Goal: Task Accomplishment & Management: Complete application form

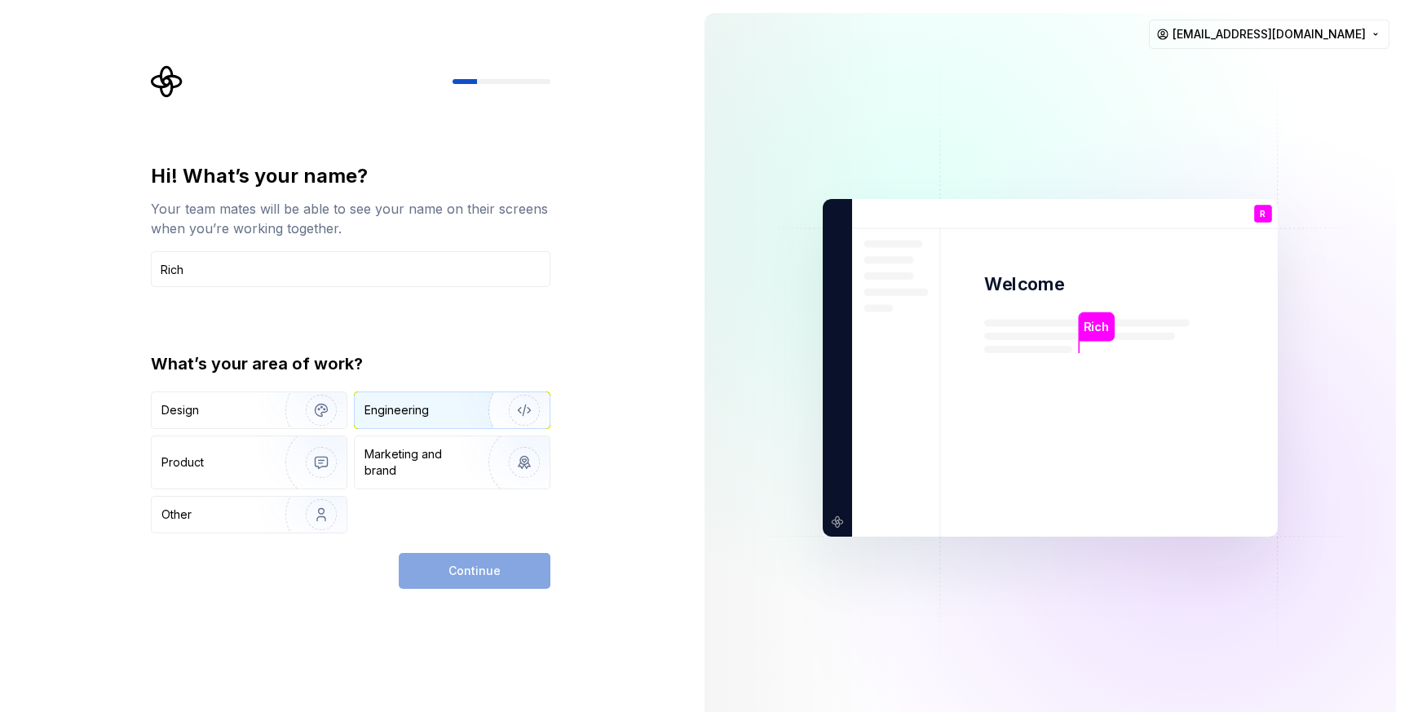
type input "Rich"
click at [449, 407] on div "Engineering" at bounding box center [430, 410] width 130 height 16
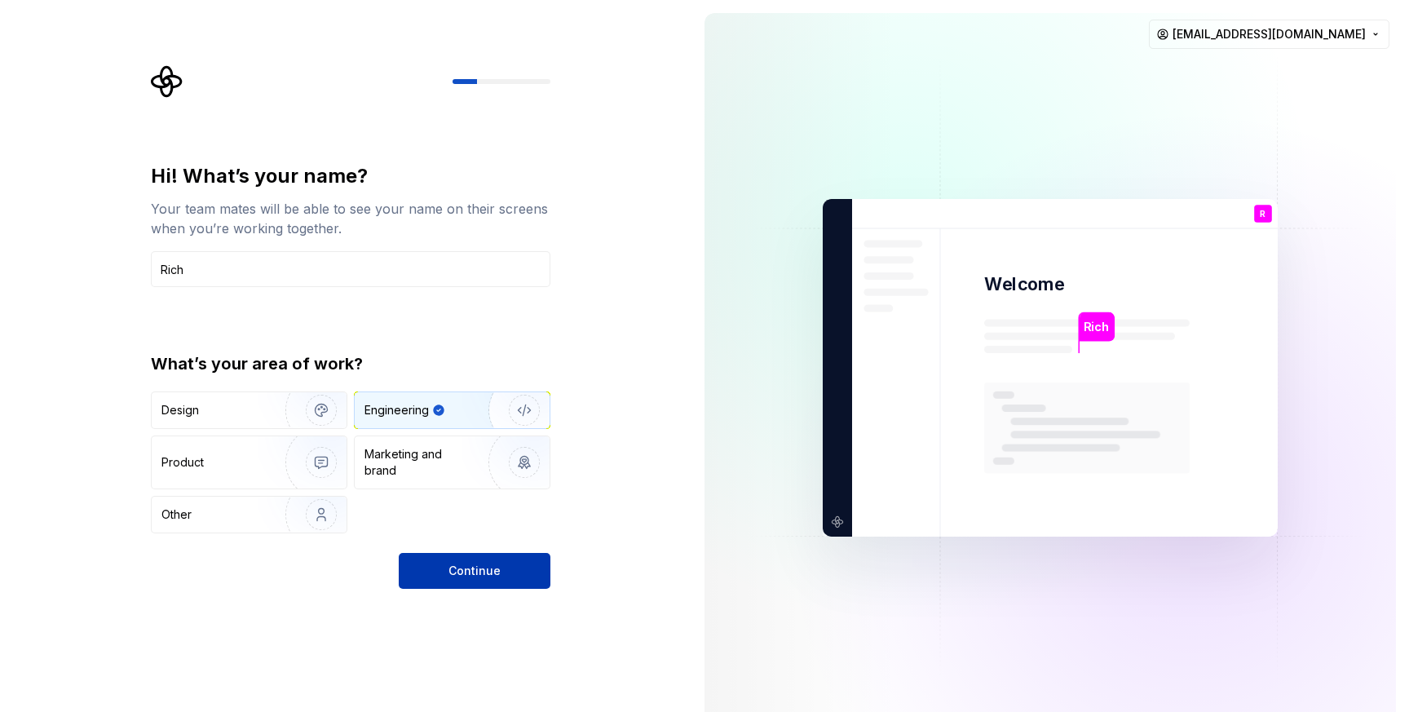
click at [513, 560] on button "Continue" at bounding box center [475, 571] width 152 height 36
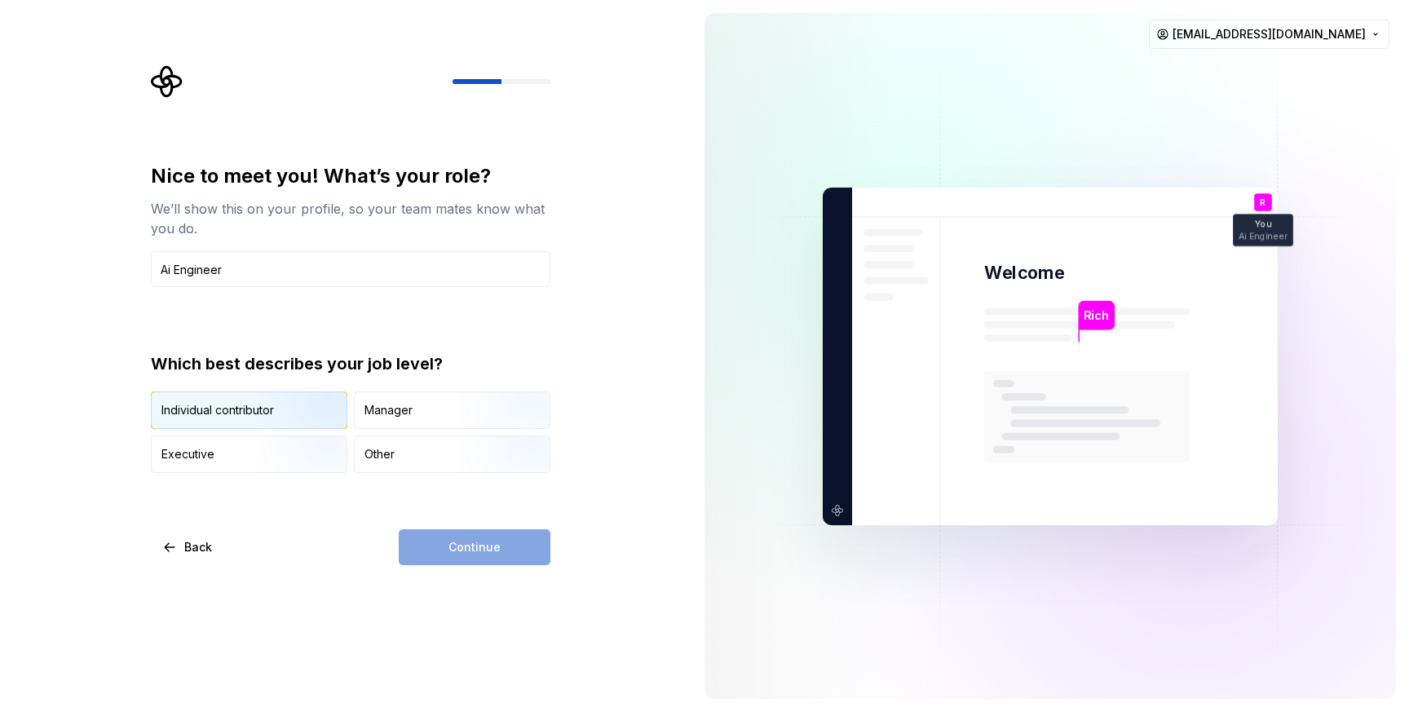
type input "Ai Engineer"
click at [304, 417] on img "button" at bounding box center [307, 430] width 104 height 109
click at [499, 555] on button "Continue" at bounding box center [475, 547] width 152 height 36
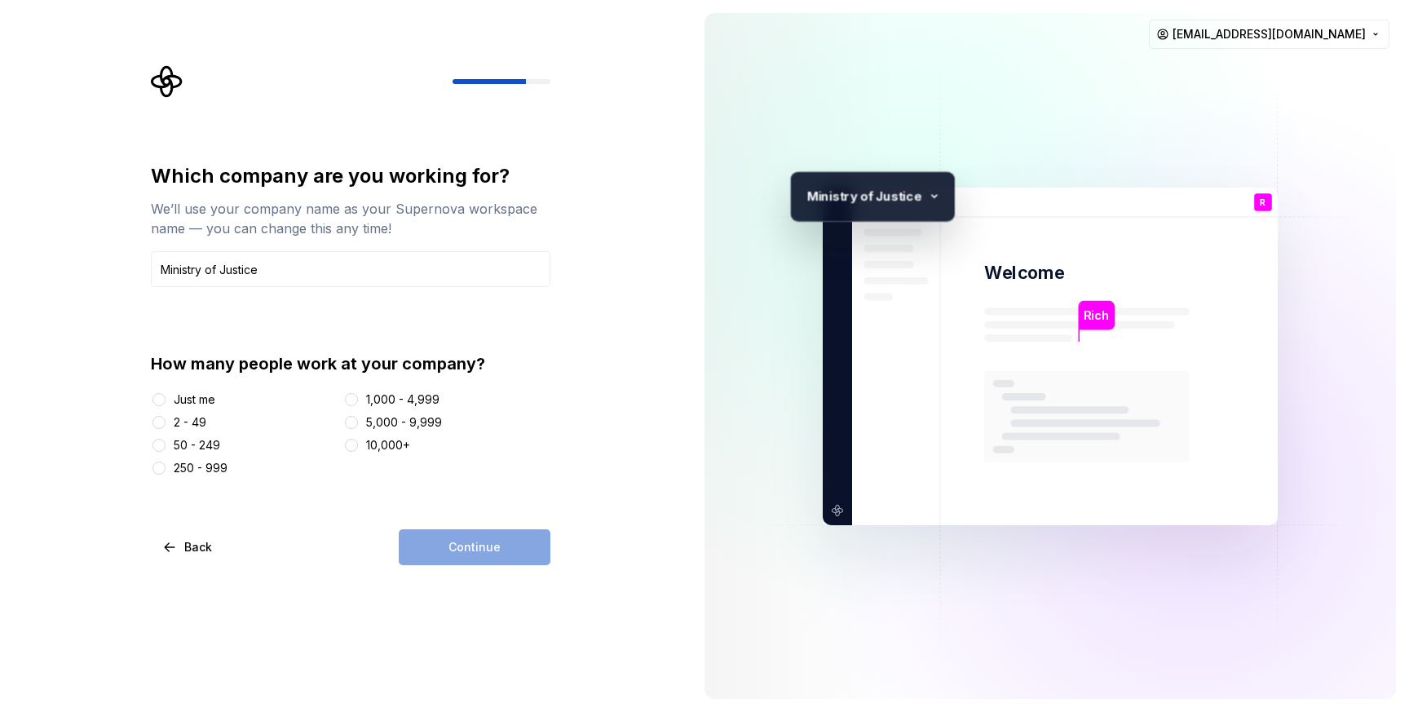
type input "Ministry of Justice"
click at [365, 424] on div "5,000 - 9,999" at bounding box center [447, 422] width 208 height 16
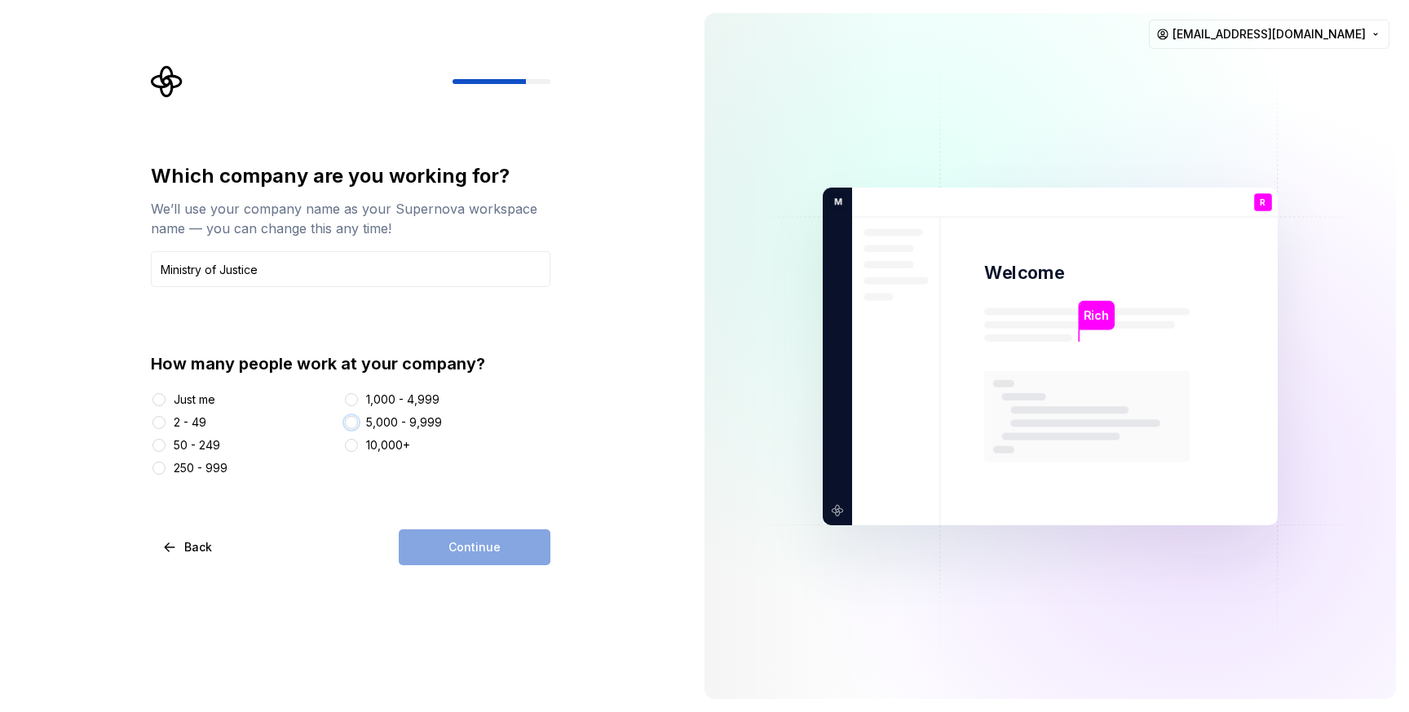
click at [356, 421] on button "5,000 - 9,999" at bounding box center [351, 422] width 13 height 13
click at [479, 548] on span "Continue" at bounding box center [475, 547] width 52 height 16
